Goal: Information Seeking & Learning: Learn about a topic

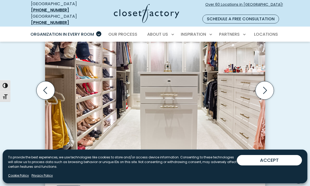
scroll to position [156, 0]
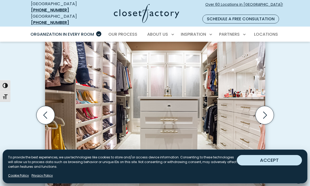
click at [273, 158] on button "ACCEPT" at bounding box center [269, 160] width 65 height 10
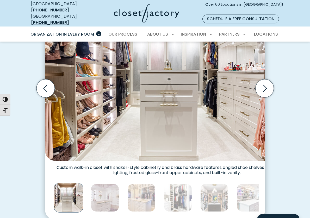
scroll to position [208, 0]
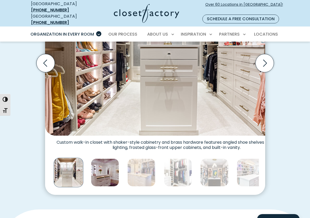
click at [93, 165] on img "Thumbnail Gallery" at bounding box center [105, 173] width 28 height 28
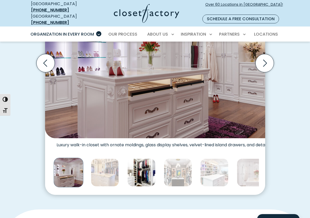
click at [127, 159] on img "Thumbnail Gallery" at bounding box center [141, 173] width 28 height 28
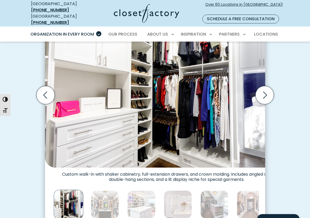
scroll to position [182, 0]
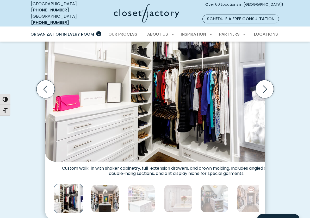
click at [91, 186] on img "Thumbnail Gallery" at bounding box center [105, 199] width 28 height 28
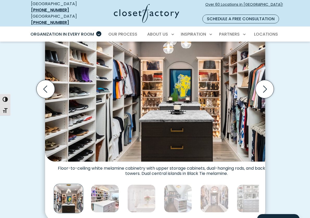
click at [91, 186] on img "Thumbnail Gallery" at bounding box center [105, 199] width 28 height 28
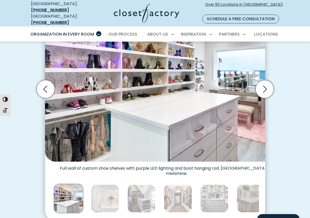
click at [91, 186] on img "Thumbnail Gallery" at bounding box center [105, 199] width 28 height 28
click at [273, 80] on icon "Next slide" at bounding box center [264, 89] width 18 height 18
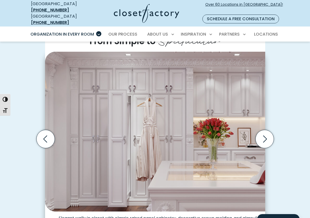
scroll to position [130, 0]
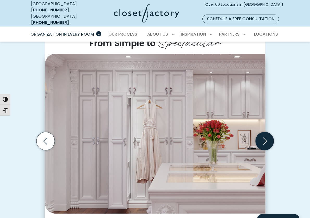
click at [273, 132] on icon "Next slide" at bounding box center [264, 141] width 18 height 18
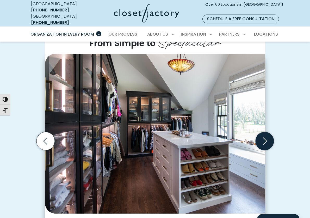
click at [273, 132] on icon "Next slide" at bounding box center [264, 141] width 18 height 18
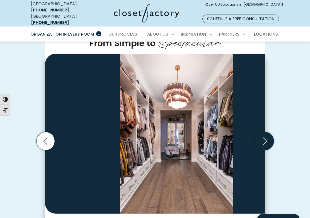
click at [273, 132] on icon "Next slide" at bounding box center [264, 141] width 18 height 18
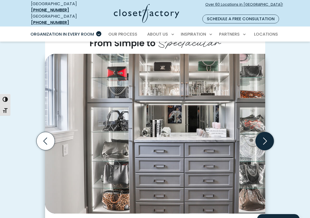
click at [273, 132] on icon "Next slide" at bounding box center [264, 141] width 18 height 18
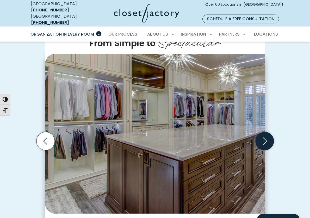
click at [273, 132] on icon "Next slide" at bounding box center [264, 141] width 18 height 18
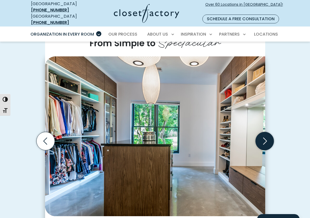
click at [273, 132] on icon "Next slide" at bounding box center [264, 141] width 18 height 18
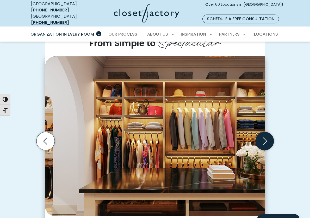
click at [273, 132] on icon "Next slide" at bounding box center [264, 141] width 18 height 18
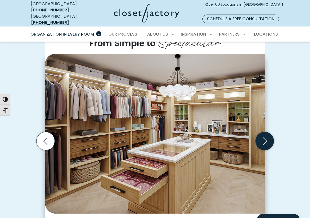
click at [273, 132] on icon "Next slide" at bounding box center [264, 141] width 18 height 18
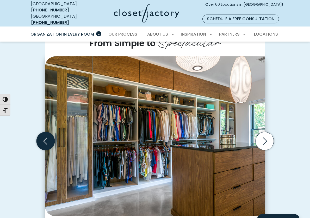
click at [36, 132] on icon "Previous slide" at bounding box center [45, 141] width 18 height 18
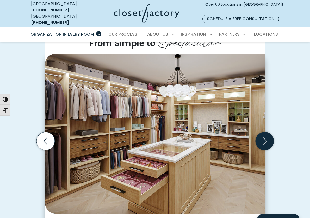
click at [267, 138] on icon "Next slide" at bounding box center [265, 141] width 4 height 7
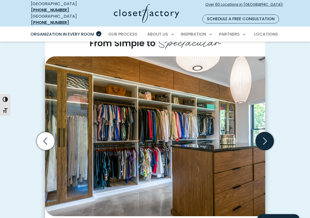
click at [267, 138] on icon "Next slide" at bounding box center [265, 141] width 4 height 7
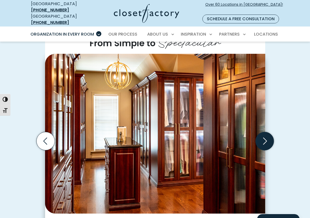
click at [267, 138] on icon "Next slide" at bounding box center [265, 141] width 4 height 7
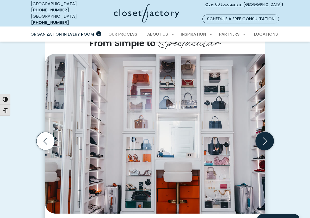
click at [267, 138] on icon "Next slide" at bounding box center [265, 141] width 4 height 7
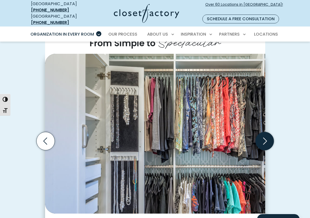
click at [267, 138] on icon "Next slide" at bounding box center [265, 141] width 4 height 7
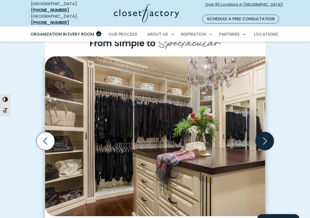
click at [267, 138] on icon "Next slide" at bounding box center [265, 141] width 4 height 7
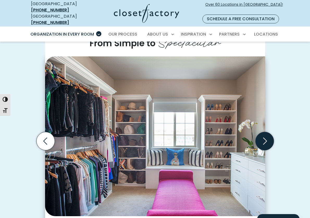
click at [267, 138] on icon "Next slide" at bounding box center [265, 141] width 4 height 7
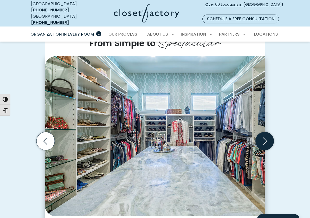
click at [267, 138] on icon "Next slide" at bounding box center [265, 141] width 4 height 7
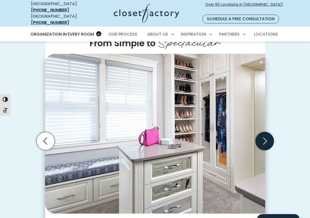
click at [267, 138] on icon "Next slide" at bounding box center [265, 141] width 4 height 7
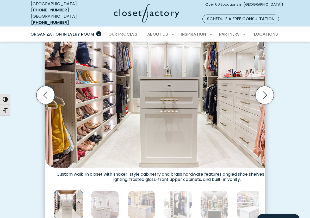
scroll to position [182, 0]
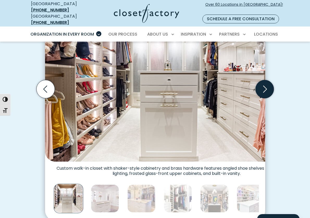
click at [273, 80] on icon "Next slide" at bounding box center [264, 89] width 18 height 18
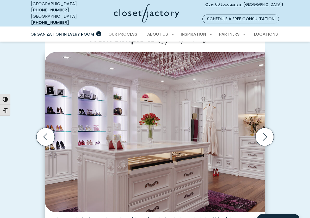
scroll to position [130, 0]
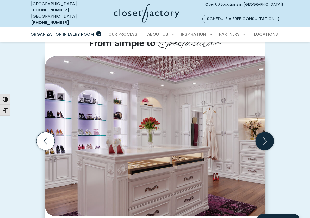
click at [273, 134] on icon "Next slide" at bounding box center [264, 141] width 18 height 18
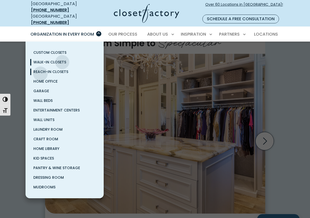
click at [40, 69] on span "Reach-In Closets" at bounding box center [50, 71] width 35 height 5
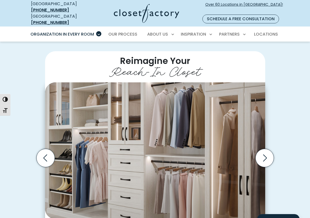
scroll to position [104, 0]
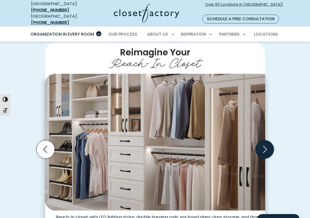
click at [273, 141] on icon "Next slide" at bounding box center [264, 150] width 18 height 18
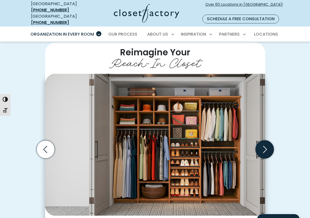
click at [273, 141] on icon "Next slide" at bounding box center [264, 150] width 18 height 18
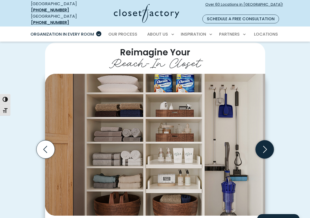
click at [267, 146] on icon "Next slide" at bounding box center [265, 149] width 4 height 7
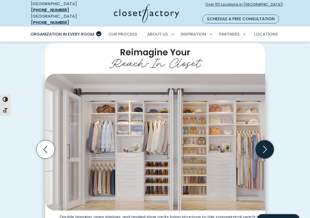
click at [267, 146] on icon "Next slide" at bounding box center [265, 149] width 4 height 7
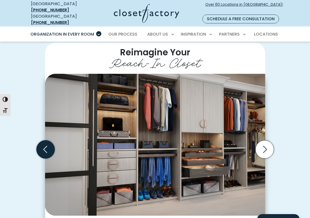
click at [36, 146] on icon "Previous slide" at bounding box center [45, 150] width 18 height 18
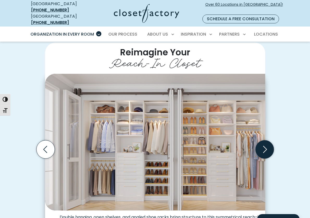
click at [273, 147] on icon "Next slide" at bounding box center [264, 150] width 18 height 18
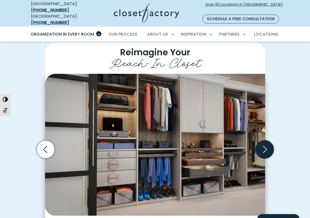
click at [273, 147] on icon "Next slide" at bounding box center [264, 150] width 18 height 18
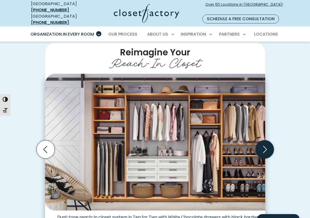
click at [273, 147] on icon "Next slide" at bounding box center [264, 150] width 18 height 18
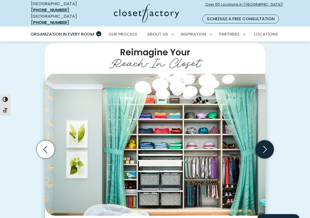
click at [273, 147] on icon "Next slide" at bounding box center [264, 150] width 18 height 18
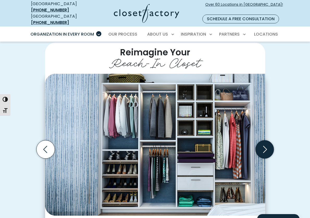
click at [273, 147] on icon "Next slide" at bounding box center [264, 150] width 18 height 18
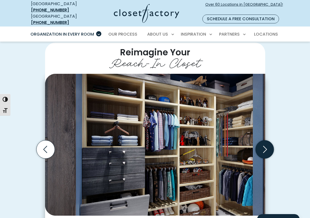
click at [273, 147] on icon "Next slide" at bounding box center [264, 150] width 18 height 18
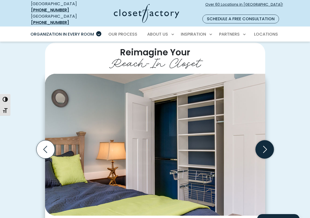
click at [273, 144] on icon "Next slide" at bounding box center [264, 150] width 18 height 18
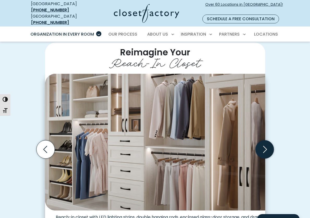
click at [273, 142] on icon "Next slide" at bounding box center [264, 150] width 18 height 18
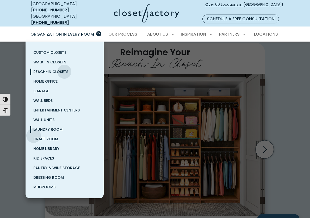
click at [34, 130] on span "Laundry Room" at bounding box center [47, 129] width 29 height 5
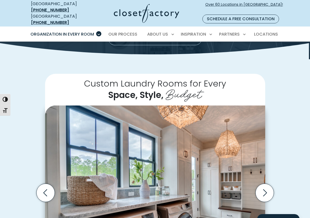
scroll to position [130, 0]
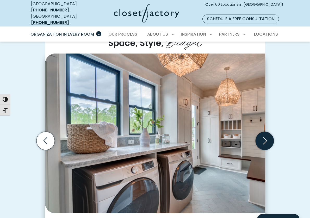
click at [273, 132] on icon "Next slide" at bounding box center [264, 141] width 18 height 18
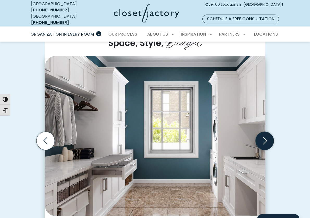
click at [273, 132] on icon "Next slide" at bounding box center [264, 141] width 18 height 18
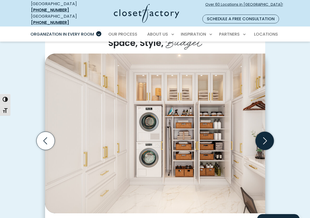
click at [273, 132] on icon "Next slide" at bounding box center [264, 141] width 18 height 18
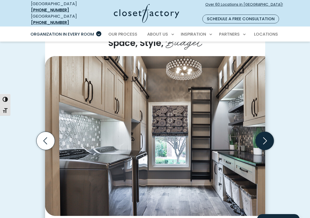
click at [267, 138] on icon "Next slide" at bounding box center [265, 141] width 4 height 7
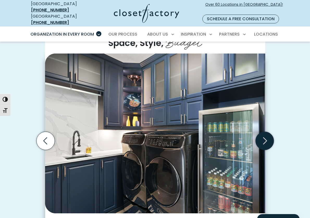
click at [273, 132] on icon "Next slide" at bounding box center [264, 141] width 18 height 18
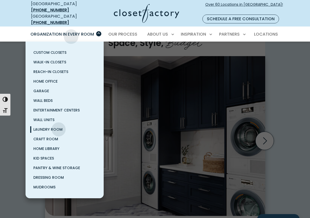
click at [71, 31] on div "Organization in Every Room Custom Closets Walk-In Closets Reach-In Closets Home…" at bounding box center [65, 34] width 76 height 15
click at [33, 60] on span "Walk-In Closets" at bounding box center [49, 62] width 33 height 5
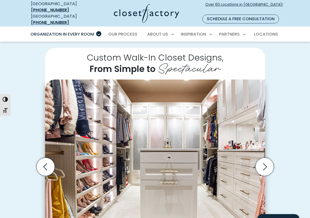
scroll to position [104, 0]
click at [273, 158] on icon "Next slide" at bounding box center [264, 167] width 18 height 18
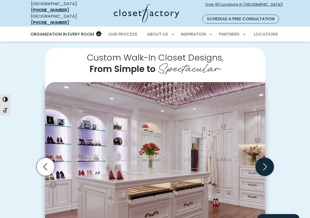
click at [273, 158] on icon "Next slide" at bounding box center [264, 167] width 18 height 18
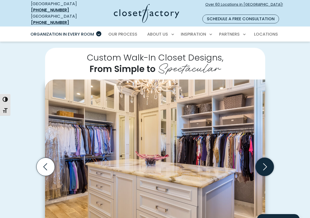
click at [273, 158] on icon "Next slide" at bounding box center [264, 167] width 18 height 18
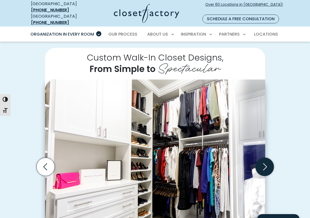
click at [273, 158] on icon "Next slide" at bounding box center [264, 167] width 18 height 18
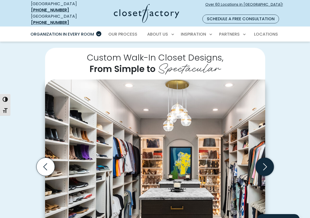
click at [273, 158] on icon "Next slide" at bounding box center [264, 167] width 18 height 18
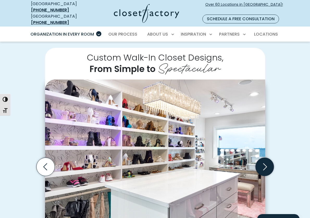
click at [273, 158] on icon "Next slide" at bounding box center [264, 167] width 18 height 18
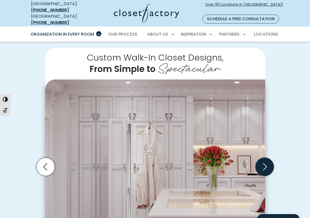
click at [273, 158] on icon "Next slide" at bounding box center [264, 167] width 18 height 18
